Goal: Information Seeking & Learning: Learn about a topic

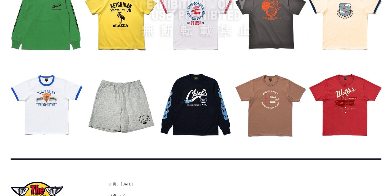
scroll to position [667, 0]
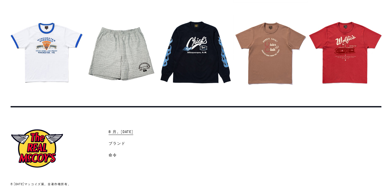
click at [126, 131] on span "8 月。[DATE]" at bounding box center [121, 132] width 25 height 5
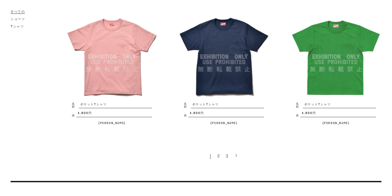
scroll to position [1045, 0]
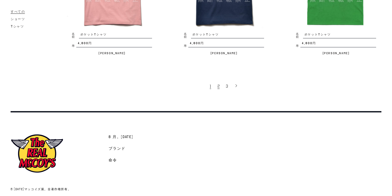
click at [218, 84] on span "2" at bounding box center [218, 86] width 2 height 5
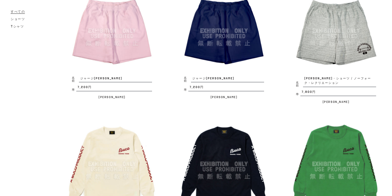
scroll to position [699, 0]
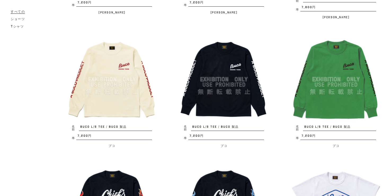
click at [350, 90] on img at bounding box center [336, 79] width 91 height 91
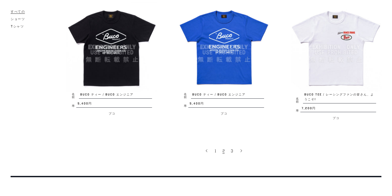
scroll to position [990, 0]
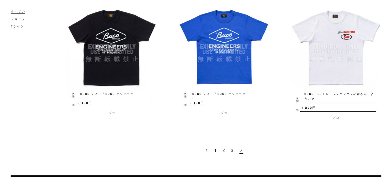
click at [241, 152] on icon at bounding box center [241, 151] width 4 height 4
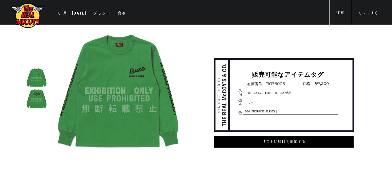
click at [42, 99] on img at bounding box center [36, 98] width 21 height 21
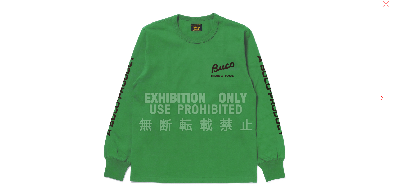
click at [383, 98] on button at bounding box center [380, 98] width 7 height 7
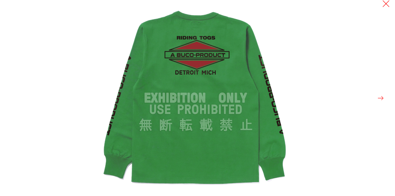
click at [385, 4] on button at bounding box center [385, 3] width 7 height 7
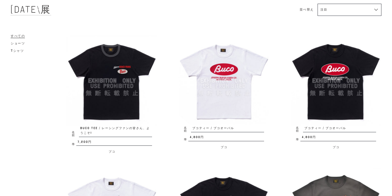
scroll to position [42, 0]
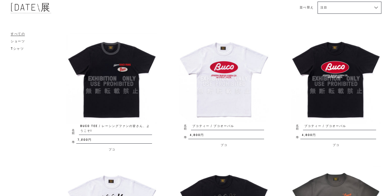
click at [126, 96] on img at bounding box center [111, 78] width 91 height 91
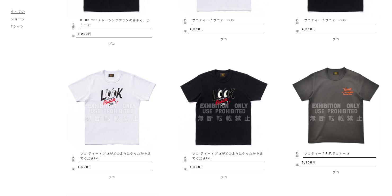
scroll to position [170, 0]
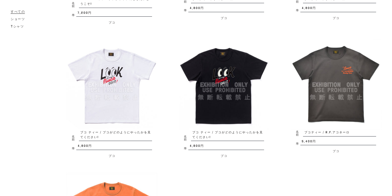
click at [129, 113] on img at bounding box center [111, 84] width 91 height 91
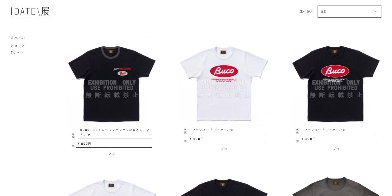
scroll to position [64, 0]
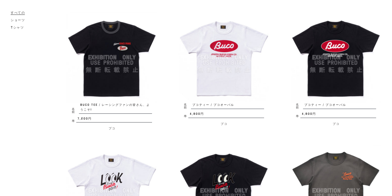
click at [237, 71] on img at bounding box center [224, 57] width 91 height 91
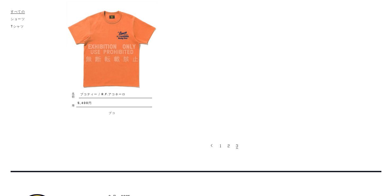
scroll to position [381, 0]
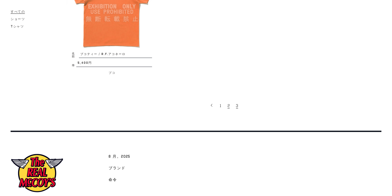
click at [229, 106] on span "2" at bounding box center [229, 105] width 2 height 5
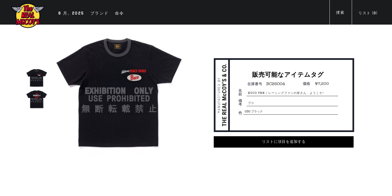
click at [33, 99] on img at bounding box center [36, 98] width 21 height 21
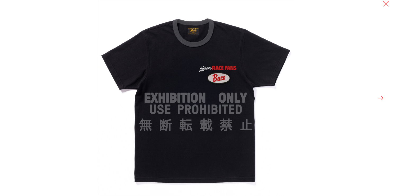
click at [384, 98] on button at bounding box center [380, 98] width 7 height 7
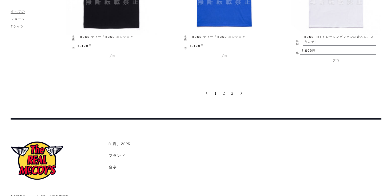
scroll to position [1063, 0]
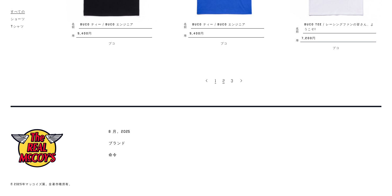
click at [217, 83] on link "1" at bounding box center [216, 80] width 8 height 11
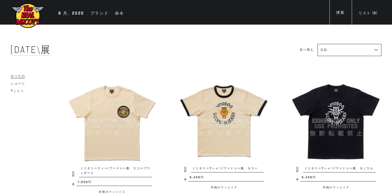
scroll to position [21, 0]
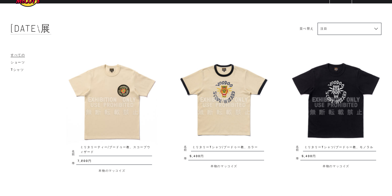
click at [330, 106] on img at bounding box center [336, 100] width 91 height 91
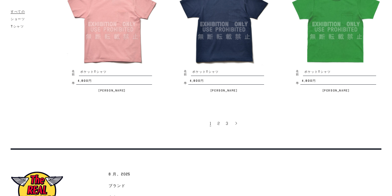
scroll to position [1045, 0]
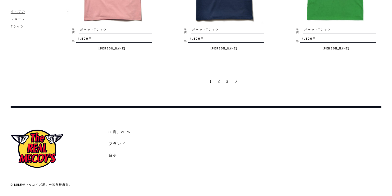
click at [218, 82] on span "2" at bounding box center [218, 81] width 2 height 5
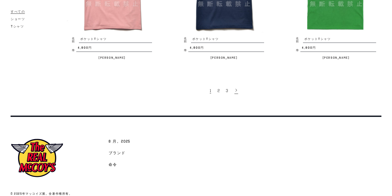
click at [237, 88] on icon at bounding box center [236, 90] width 4 height 4
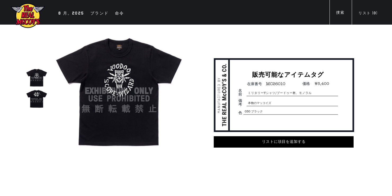
click at [34, 97] on img at bounding box center [36, 98] width 21 height 21
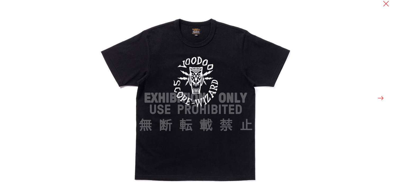
click at [383, 98] on button at bounding box center [380, 98] width 7 height 7
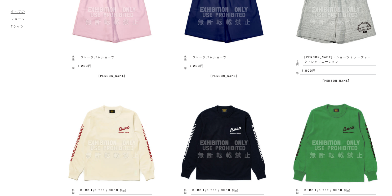
scroll to position [530, 0]
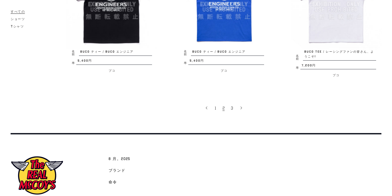
scroll to position [1063, 0]
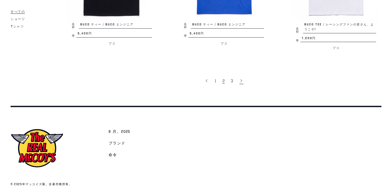
click at [239, 83] on span at bounding box center [241, 81] width 4 height 7
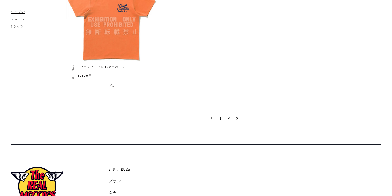
scroll to position [403, 0]
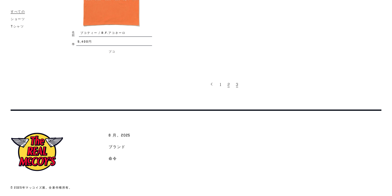
click at [227, 88] on link "2" at bounding box center [229, 84] width 8 height 11
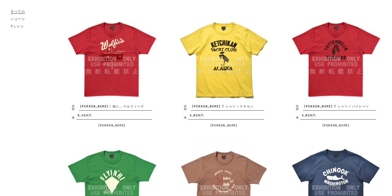
scroll to position [170, 0]
